Goal: Navigation & Orientation: Understand site structure

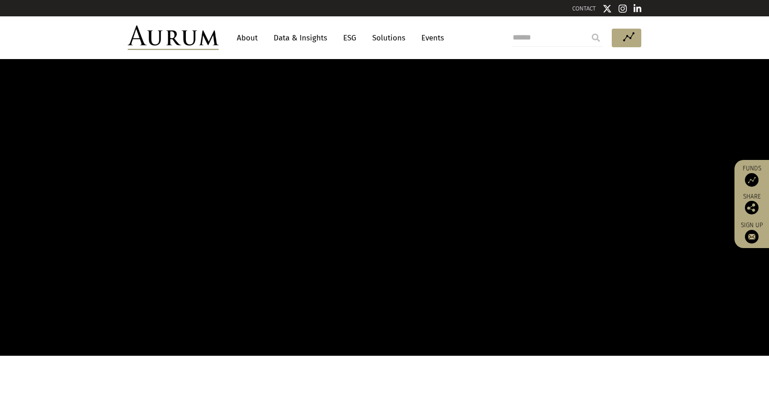
click at [235, 35] on link "About" at bounding box center [247, 38] width 30 height 17
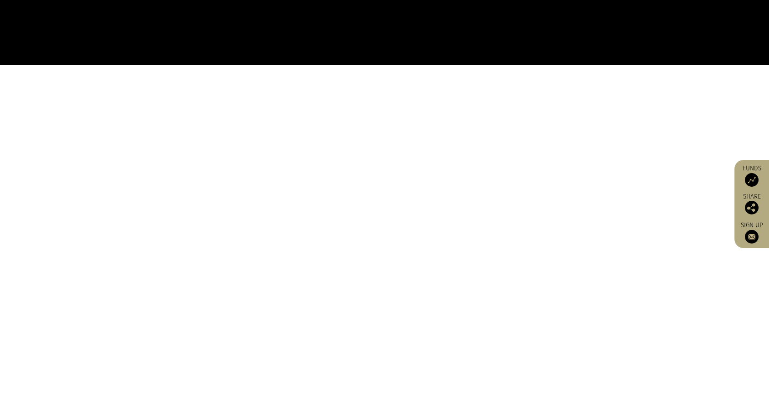
scroll to position [364, 0]
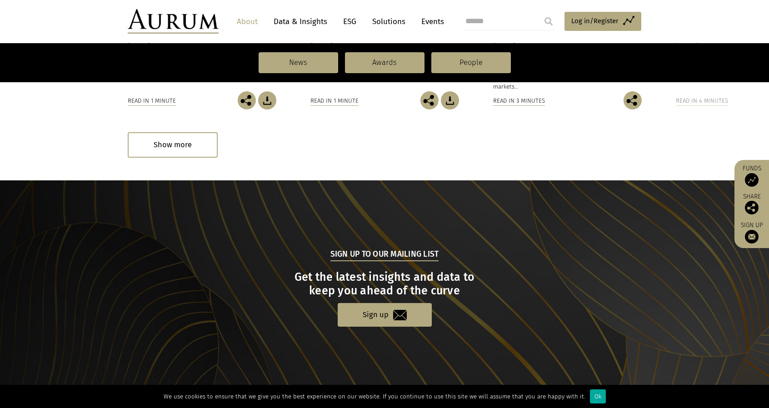
scroll to position [947, 0]
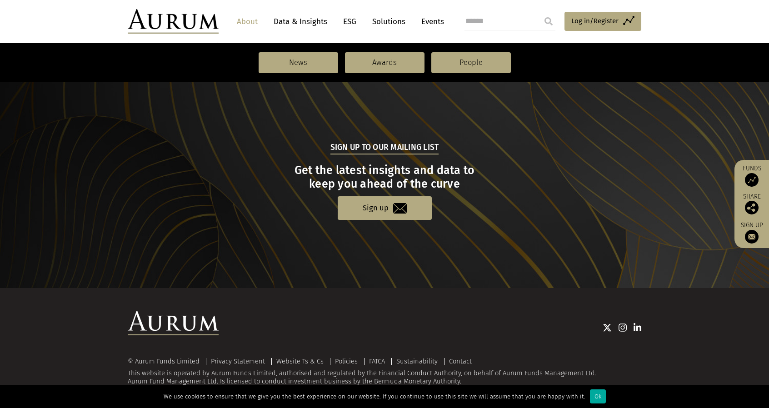
click at [428, 23] on link "Events" at bounding box center [430, 21] width 27 height 17
click at [387, 20] on link "Solutions" at bounding box center [389, 21] width 42 height 17
